Goal: Transaction & Acquisition: Purchase product/service

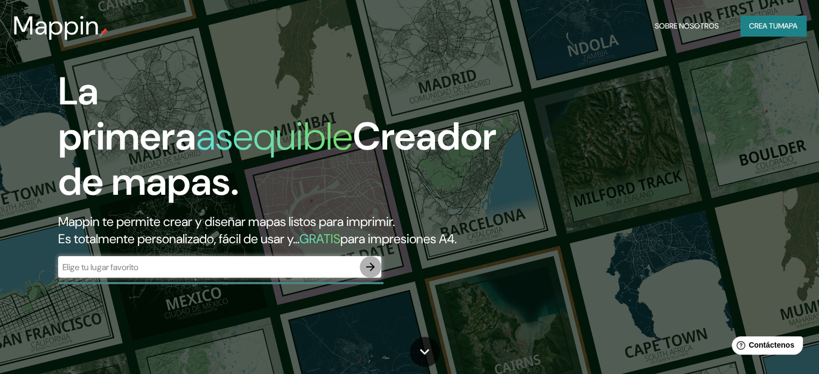
click at [366, 271] on icon "button" at bounding box center [370, 267] width 9 height 9
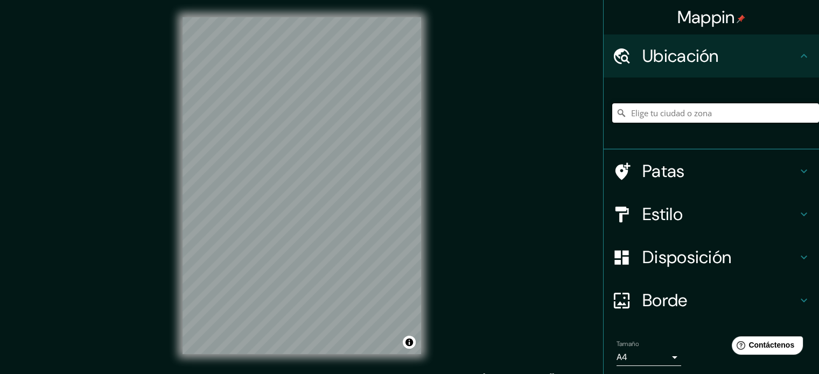
click at [689, 109] on input "Elige tu ciudad o zona" at bounding box center [715, 112] width 207 height 19
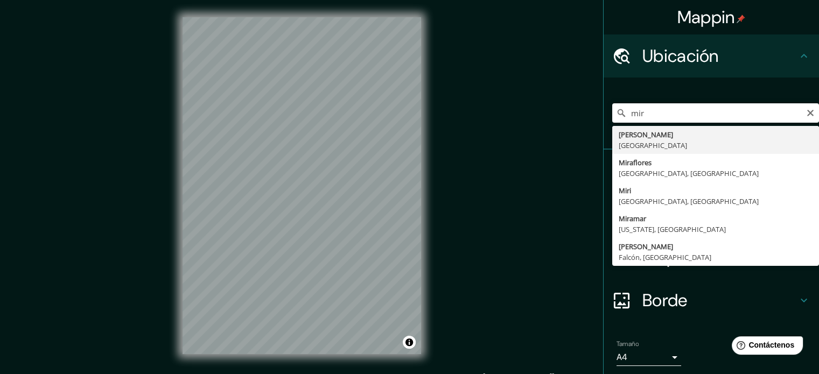
type input "[GEOGRAPHIC_DATA], [GEOGRAPHIC_DATA], [GEOGRAPHIC_DATA]"
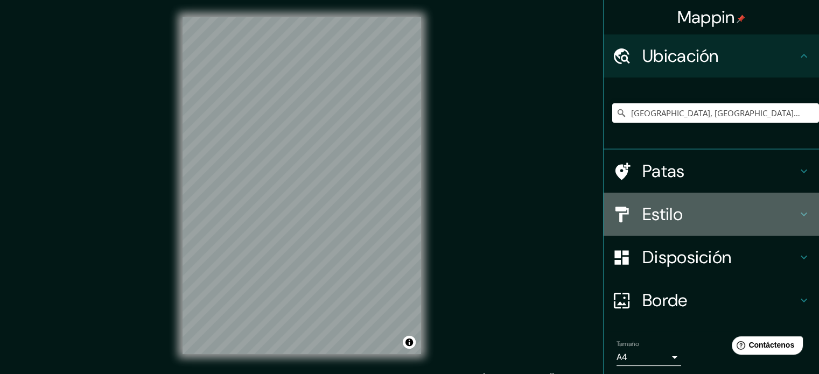
click at [674, 221] on font "Estilo" at bounding box center [662, 214] width 40 height 23
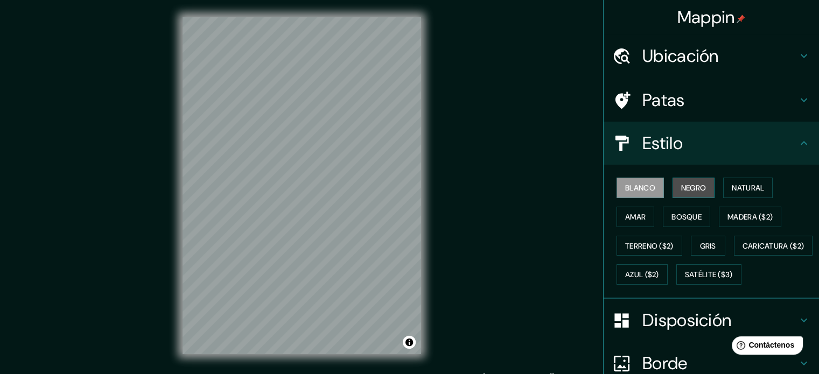
click at [682, 184] on font "Negro" at bounding box center [693, 188] width 25 height 10
click at [640, 193] on font "Blanco" at bounding box center [640, 188] width 30 height 14
click at [681, 191] on font "Negro" at bounding box center [693, 188] width 25 height 10
click at [628, 191] on font "Blanco" at bounding box center [640, 188] width 30 height 14
click at [689, 187] on font "Negro" at bounding box center [693, 188] width 25 height 10
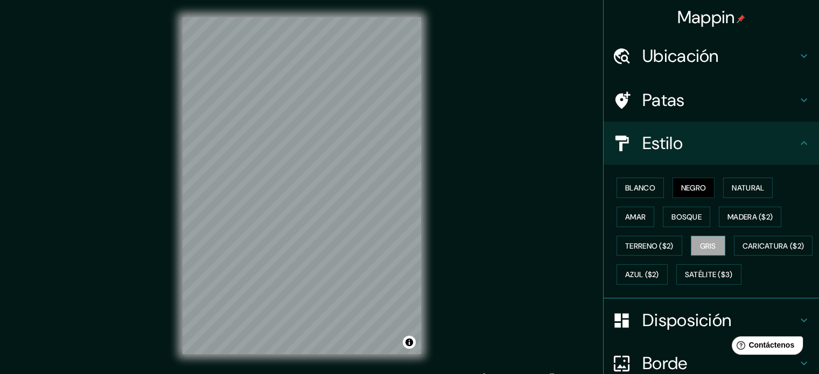
click at [705, 241] on font "Gris" at bounding box center [708, 246] width 16 height 10
click at [705, 240] on font "Gris" at bounding box center [708, 246] width 16 height 14
click at [625, 216] on font "Amar" at bounding box center [635, 217] width 20 height 10
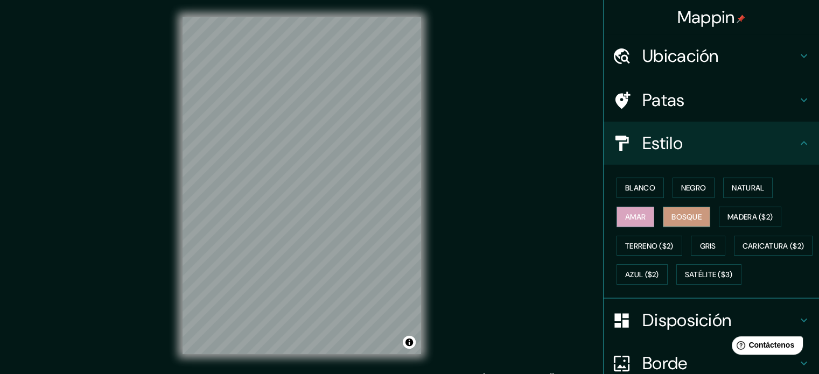
click at [674, 213] on font "Bosque" at bounding box center [686, 217] width 30 height 10
click at [691, 212] on font "Bosque" at bounding box center [686, 217] width 30 height 10
click at [729, 213] on font "Madera ($2)" at bounding box center [749, 217] width 45 height 10
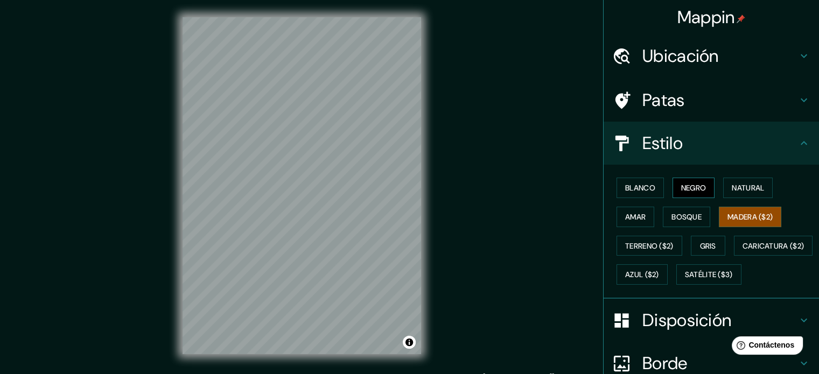
click at [688, 187] on font "Negro" at bounding box center [693, 188] width 25 height 10
click at [732, 187] on font "Natural" at bounding box center [748, 188] width 32 height 10
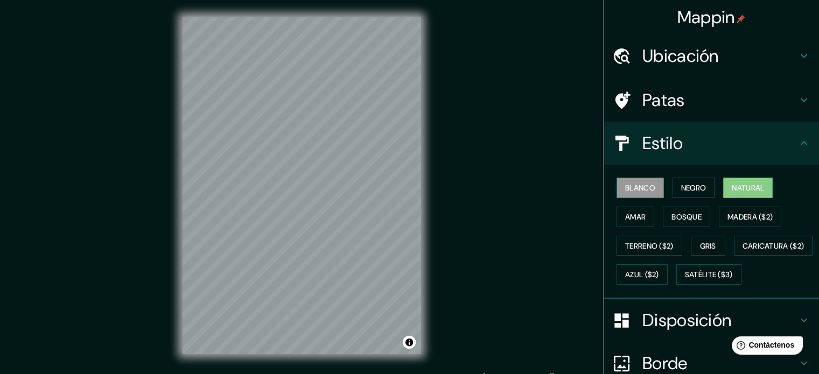
click at [633, 191] on font "Blanco" at bounding box center [640, 188] width 30 height 10
drag, startPoint x: 676, startPoint y: 188, endPoint x: 634, endPoint y: 217, distance: 51.1
click at [681, 188] on font "Negro" at bounding box center [693, 188] width 25 height 10
